Goal: Task Accomplishment & Management: Manage account settings

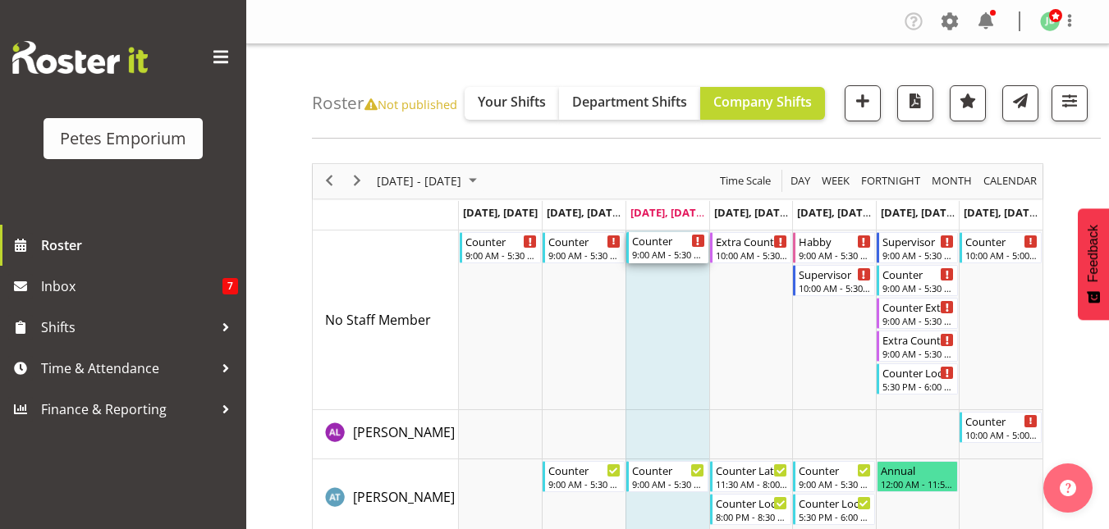
click at [656, 242] on div "Counter" at bounding box center [668, 240] width 73 height 16
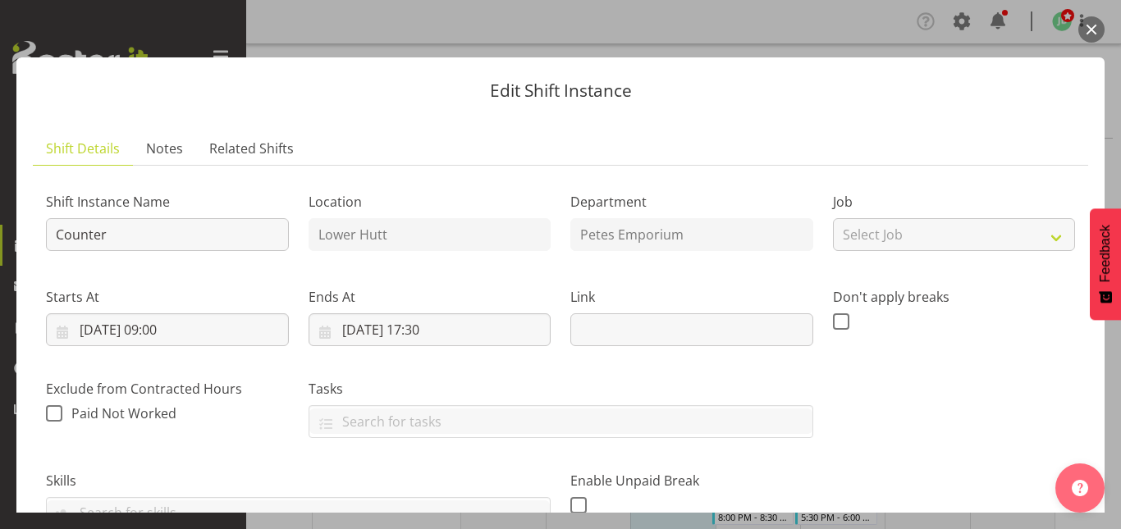
click at [1090, 31] on button "button" at bounding box center [1092, 29] width 26 height 26
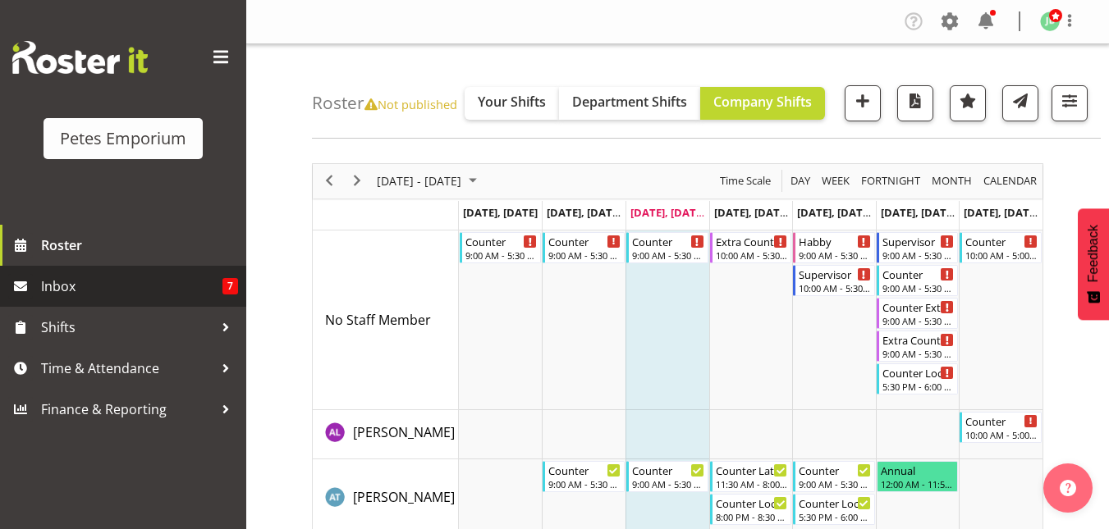
click at [88, 283] on span "Inbox" at bounding box center [131, 286] width 181 height 25
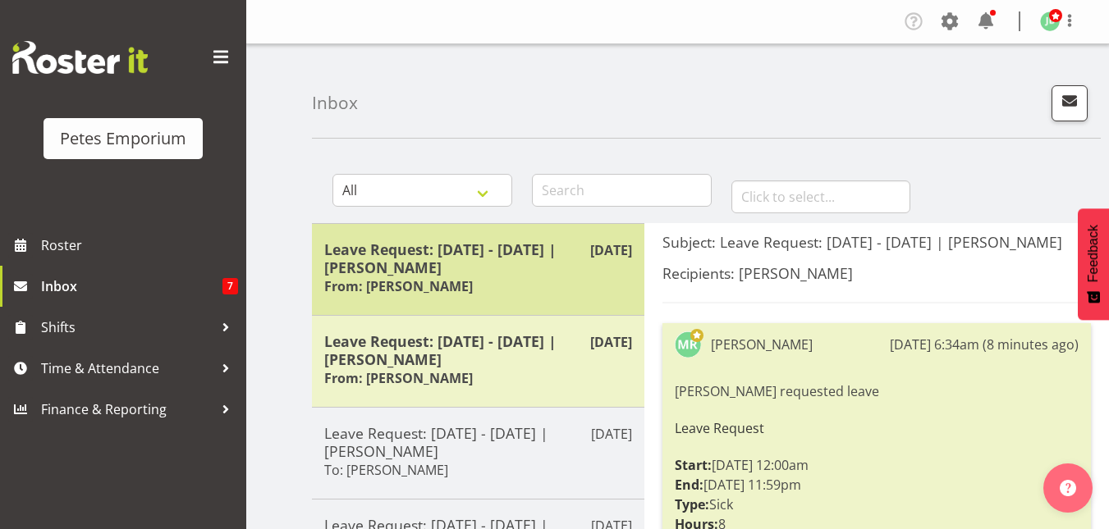
click at [482, 266] on h5 "Leave Request: 08/10/25 - 08/10/25 | Melanie Richardson" at bounding box center [478, 259] width 308 height 36
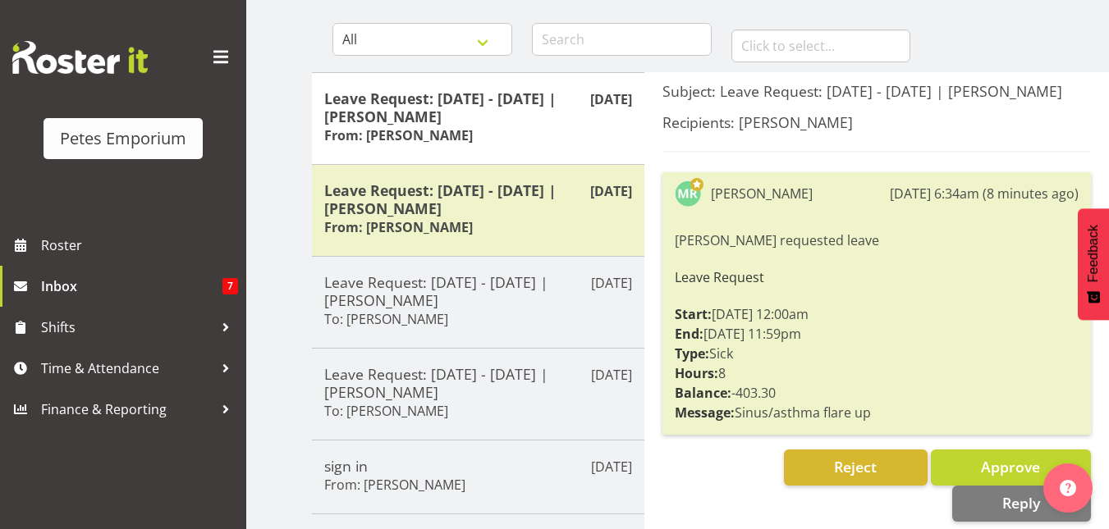
scroll to position [152, 0]
click at [960, 481] on button "Approve" at bounding box center [1011, 467] width 160 height 36
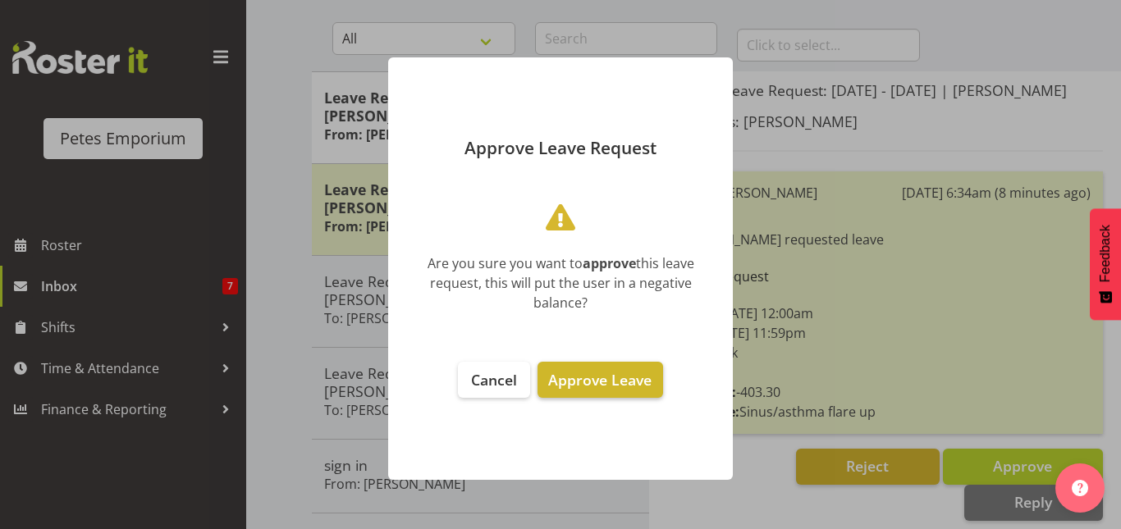
click at [613, 384] on span "Approve Leave" at bounding box center [599, 380] width 103 height 20
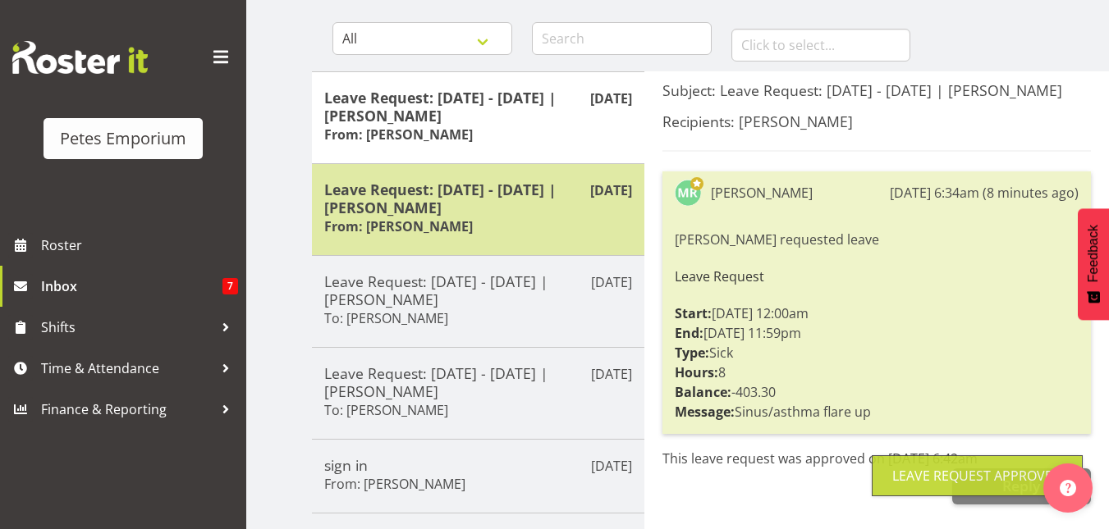
click at [460, 208] on h5 "Leave Request: 17/10/25 - 17/10/25 | Mandy Mosley" at bounding box center [478, 199] width 308 height 36
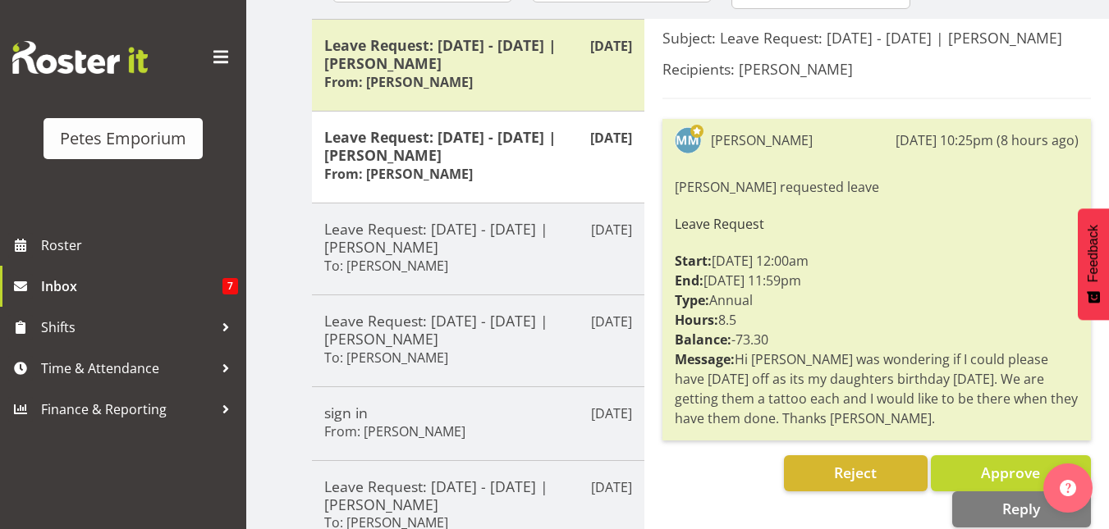
scroll to position [205, 0]
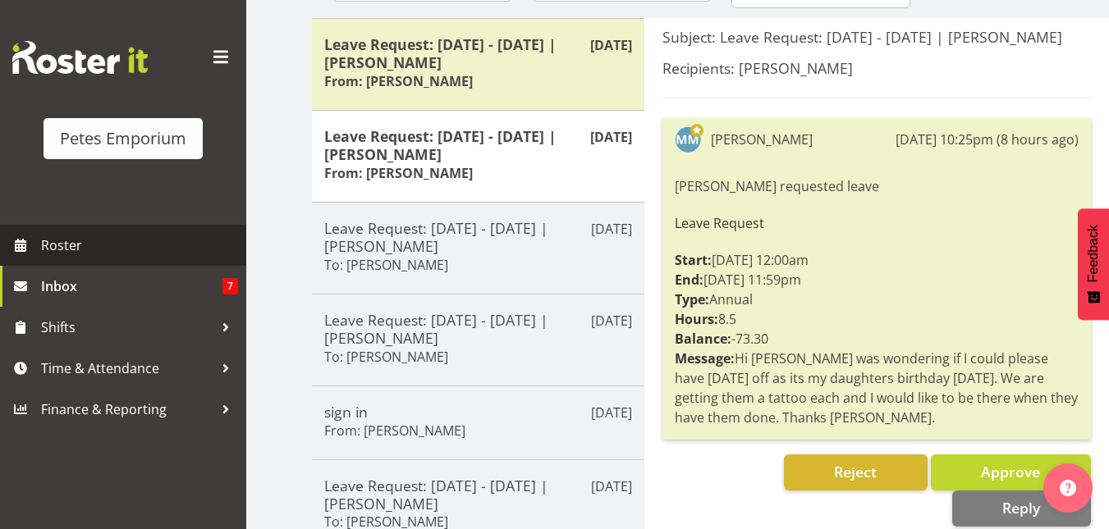
click at [67, 249] on span "Roster" at bounding box center [139, 245] width 197 height 25
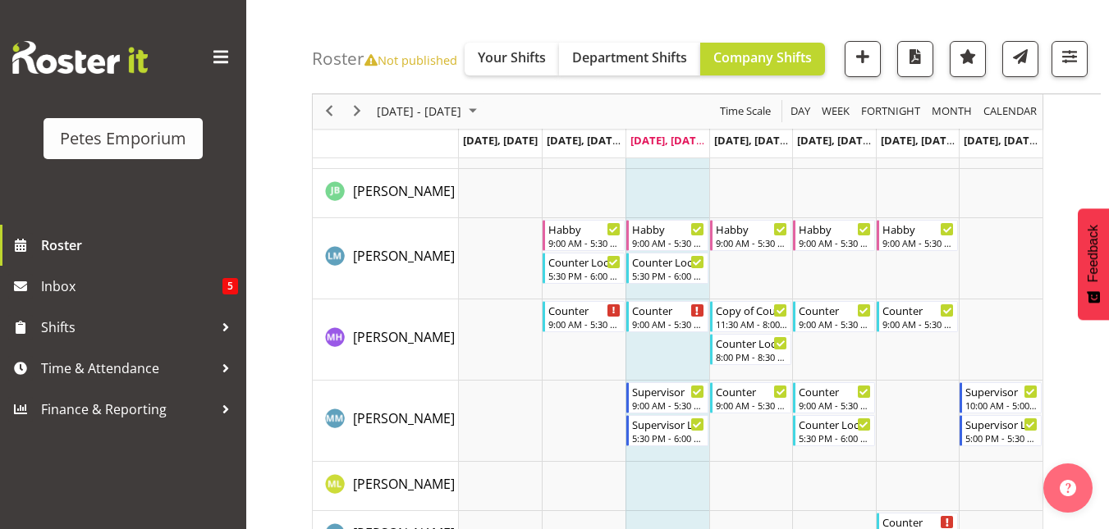
scroll to position [1107, 0]
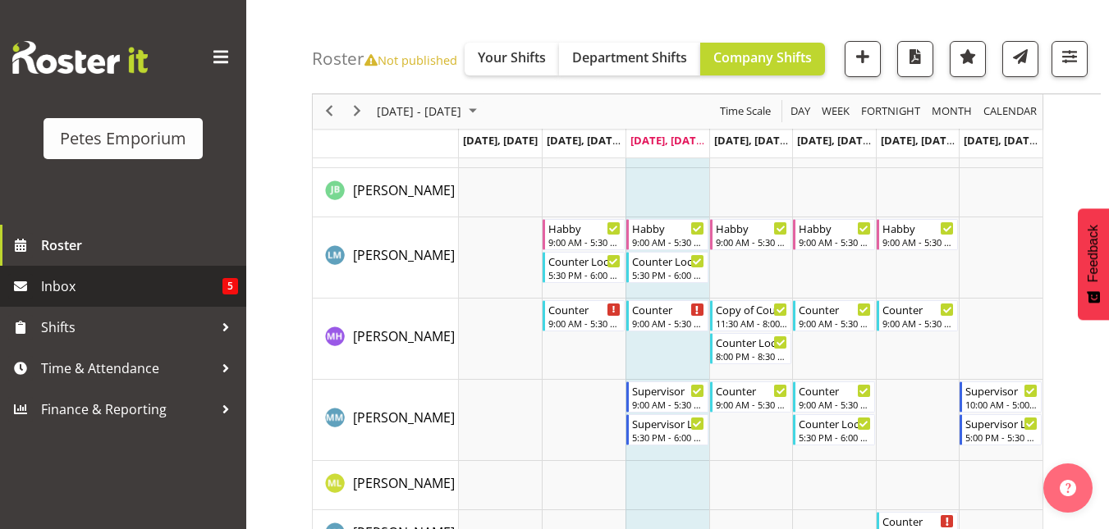
click at [67, 290] on span "Inbox" at bounding box center [131, 286] width 181 height 25
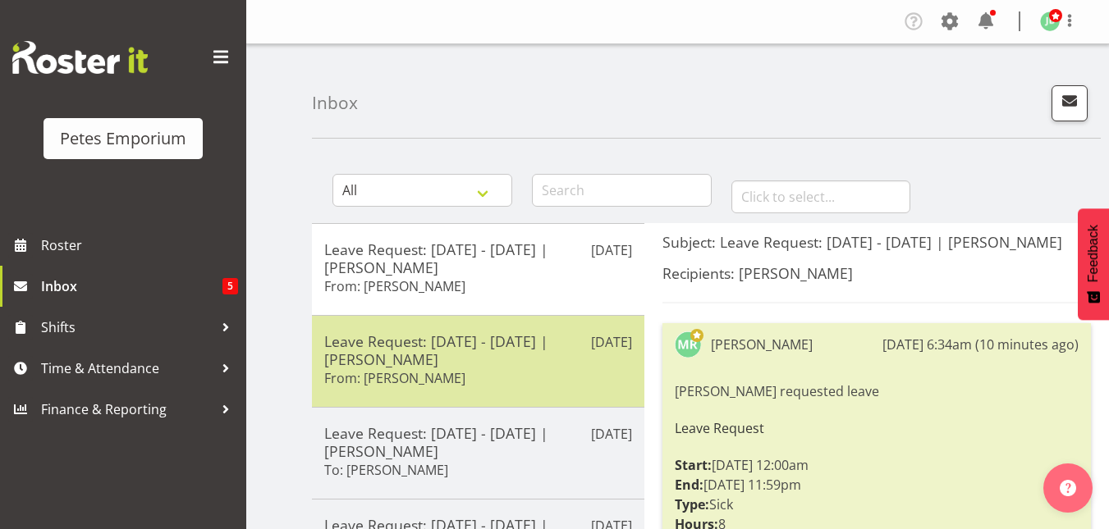
click at [370, 355] on h5 "Leave Request: 17/10/25 - 17/10/25 | Mandy Mosley" at bounding box center [478, 350] width 308 height 36
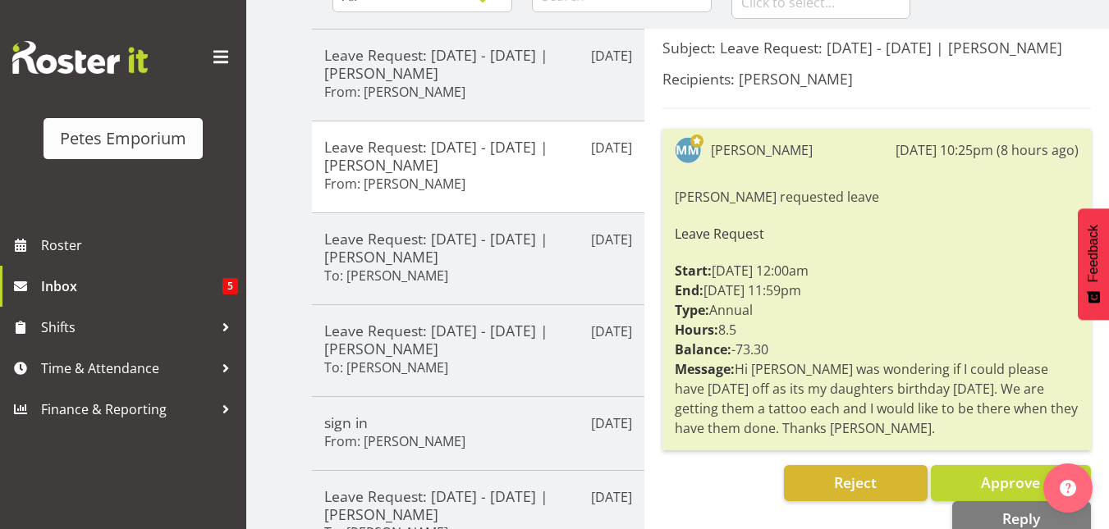
scroll to position [196, 0]
